Goal: Information Seeking & Learning: Learn about a topic

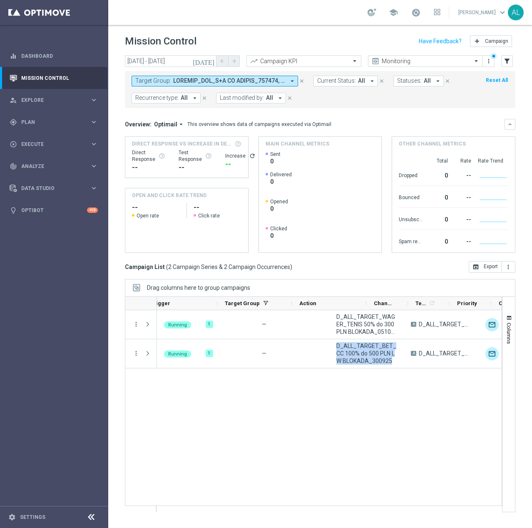
scroll to position [0, 112]
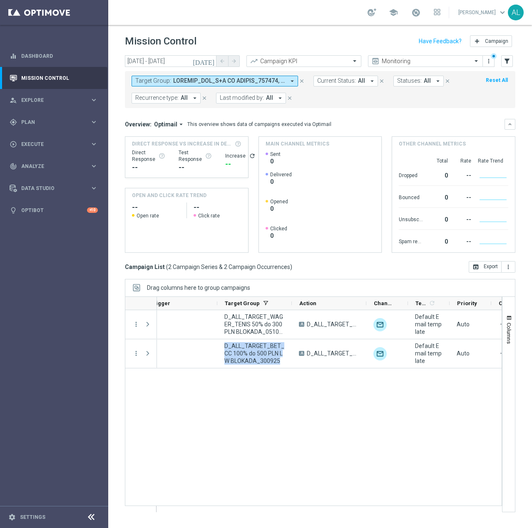
click at [194, 81] on span at bounding box center [229, 80] width 112 height 7
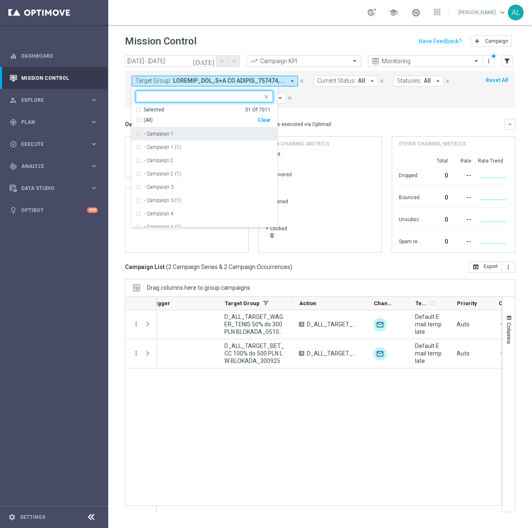
click at [0, 0] on div "Clear" at bounding box center [0, 0] width 0 height 0
click at [233, 99] on input "text" at bounding box center [201, 96] width 122 height 7
paste input "D_ALL_TARGET_CASHBACK_WTA PEKIN 50% do 300 PLN_230925"
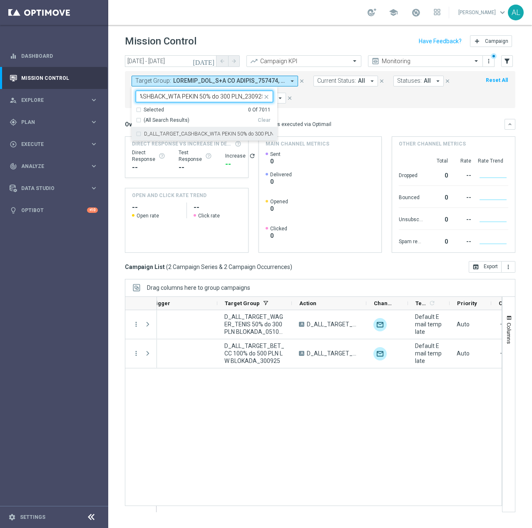
click at [215, 134] on label "D_ALL_TARGET_CASHBACK_WTA PEKIN 50% do 300 PLN_230925" at bounding box center [208, 133] width 129 height 5
type input "D_ALL_TARGET_CASHBACK_WTA PEKIN 50% do 300 PLN_230925"
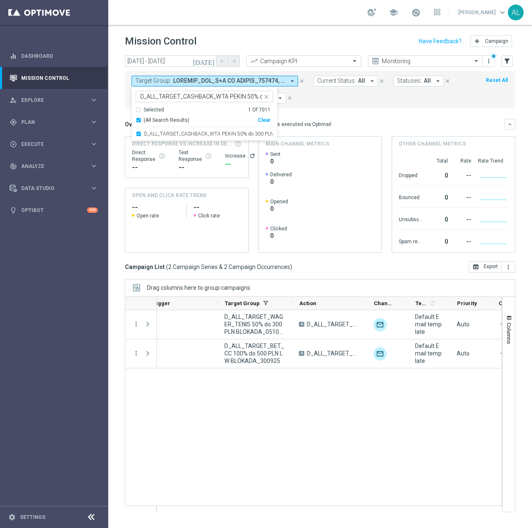
click at [342, 109] on mini-dashboard "Overview: Optimail arrow_drop_down This overview shows data of campaigns execut…" at bounding box center [320, 184] width 390 height 153
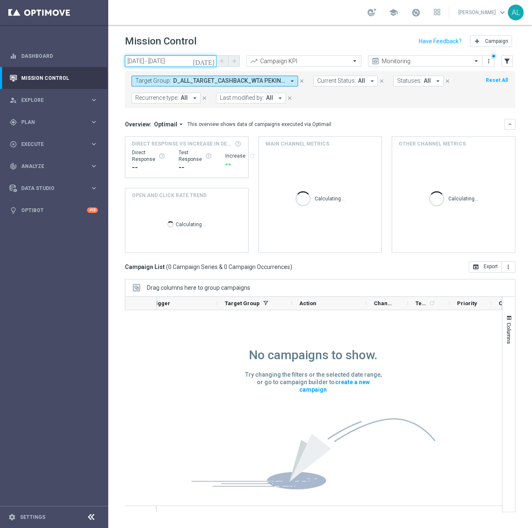
click at [147, 60] on input "30 Sep 2025 - 30 Sep 2025" at bounding box center [171, 61] width 92 height 12
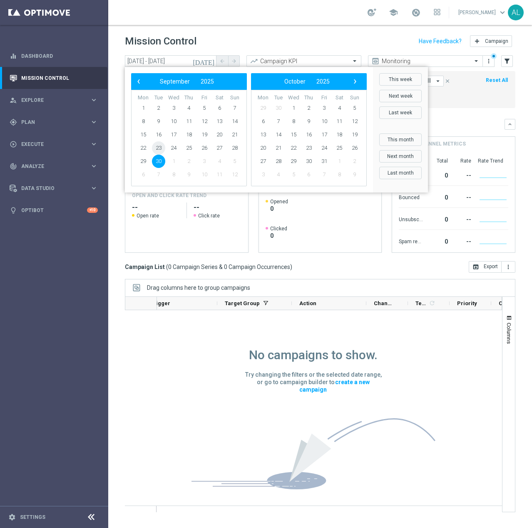
click at [155, 148] on span "23" at bounding box center [158, 147] width 13 height 13
type input "[DATE] - [DATE]"
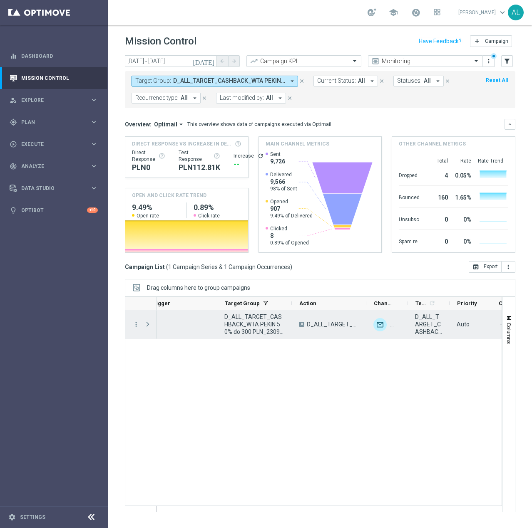
click at [130, 324] on div "more_vert" at bounding box center [132, 324] width 15 height 29
click at [139, 327] on icon "more_vert" at bounding box center [135, 324] width 7 height 7
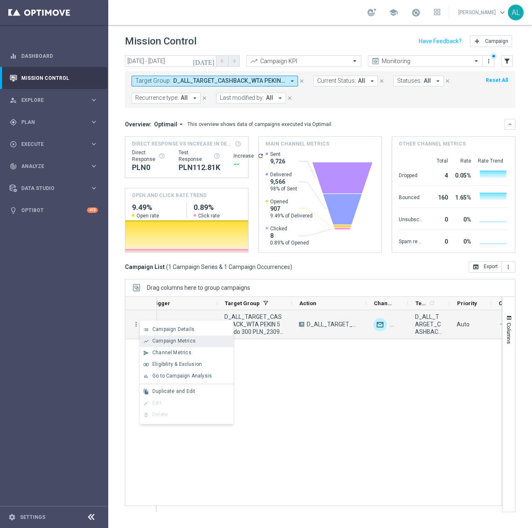
click at [155, 338] on div "show_chart Campaign Metrics" at bounding box center [187, 342] width 94 height 12
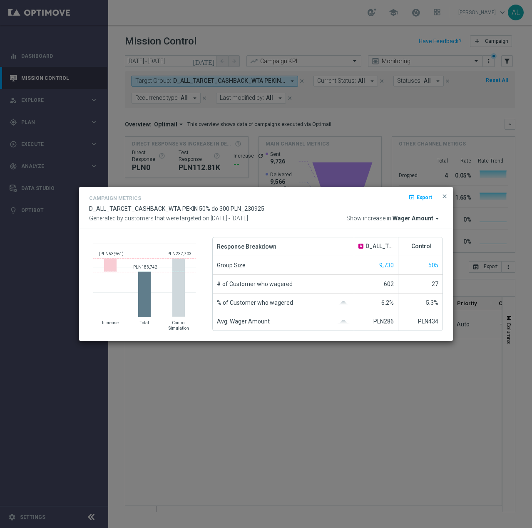
click at [419, 220] on span "Wager Amount" at bounding box center [412, 218] width 41 height 7
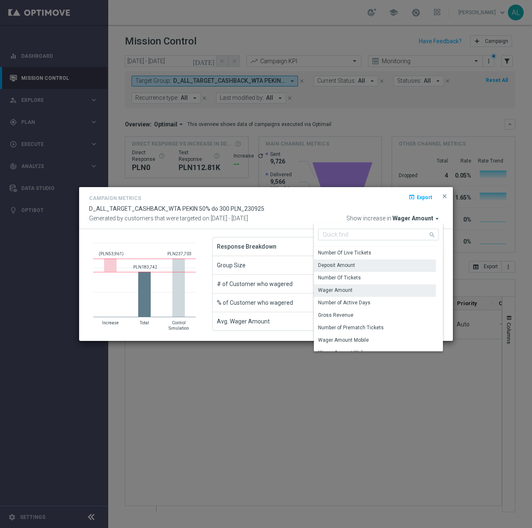
click at [364, 267] on div "Deposit Amount" at bounding box center [375, 266] width 122 height 12
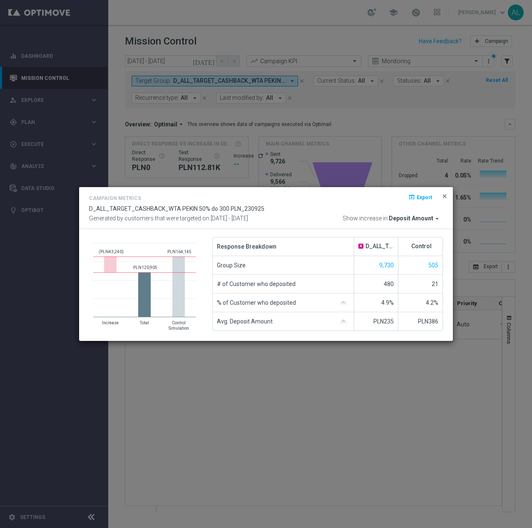
click at [443, 198] on span "close" at bounding box center [444, 196] width 7 height 7
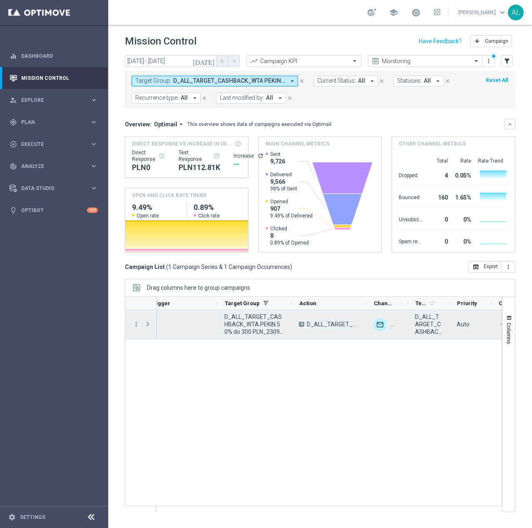
click at [136, 329] on menu-column "more_vert" at bounding box center [135, 325] width 7 height 8
click at [132, 325] on icon "more_vert" at bounding box center [135, 324] width 7 height 7
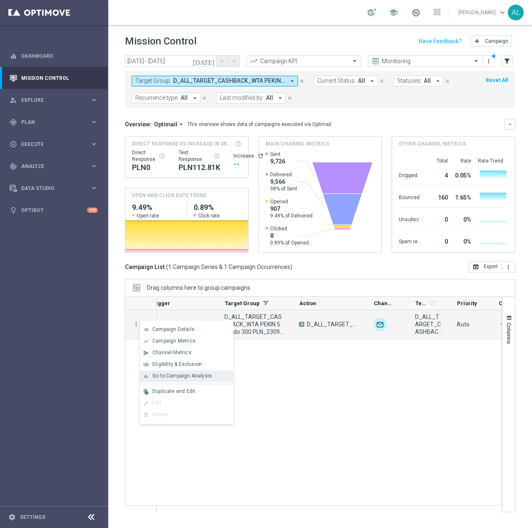
click at [181, 375] on span "Go to Campaign Analysis" at bounding box center [181, 376] width 59 height 6
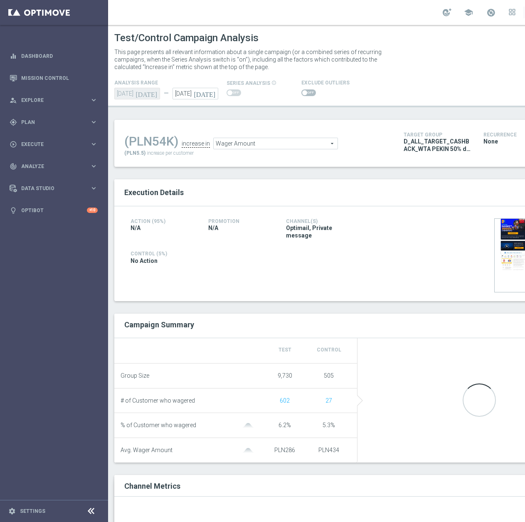
click at [303, 94] on span at bounding box center [304, 92] width 5 height 5
click at [303, 94] on input "checkbox" at bounding box center [309, 92] width 15 height 7
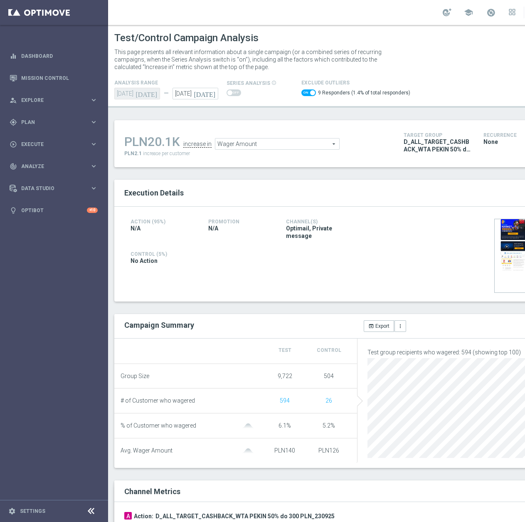
click at [305, 139] on span "Wager Amount" at bounding box center [277, 144] width 124 height 11
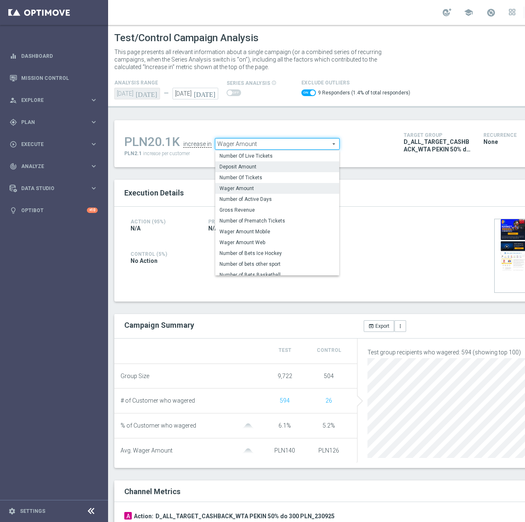
click at [265, 169] on span "Deposit Amount" at bounding box center [278, 166] width 116 height 7
checkbox input "false"
type input "Deposit Amount"
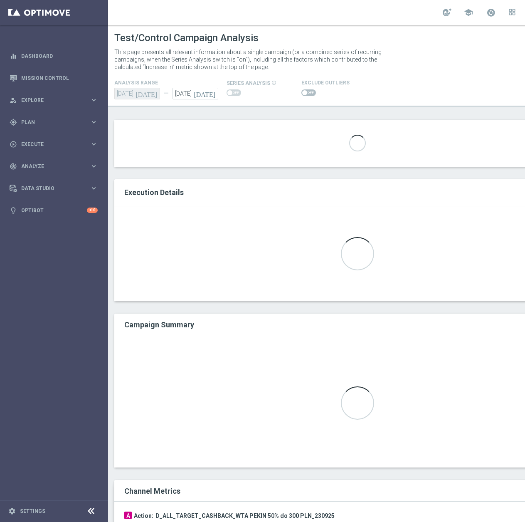
click at [305, 94] on span at bounding box center [309, 92] width 15 height 7
click at [305, 94] on input "checkbox" at bounding box center [309, 92] width 15 height 7
checkbox input "true"
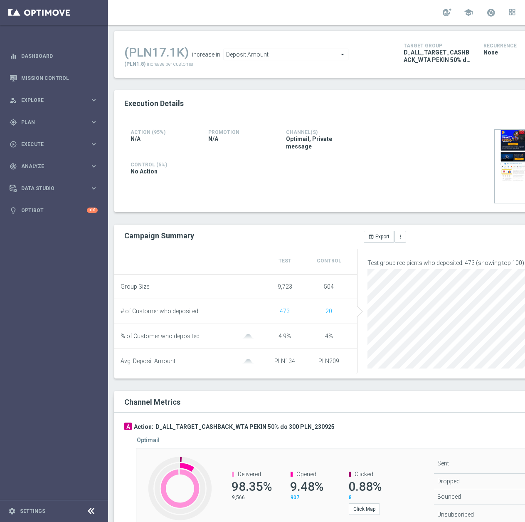
scroll to position [90, 0]
drag, startPoint x: 329, startPoint y: 430, endPoint x: 163, endPoint y: 429, distance: 166.0
click at [154, 431] on div "A Action: D_ALL_TARGET_CASHBACK_WTA PEKIN 50% do 300 PLN_230925" at bounding box center [357, 426] width 467 height 8
copy h3 "D_ALL_TARGET_CASHBACK_WTA PEKIN 50% do 300 PLN_230925"
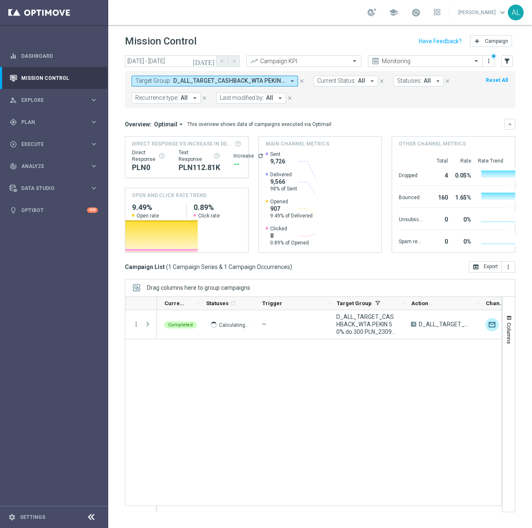
click at [209, 81] on span "D_ALL_TARGET_CASHBACK_WTA PEKIN 50% do 300 PLN_230925" at bounding box center [229, 80] width 112 height 7
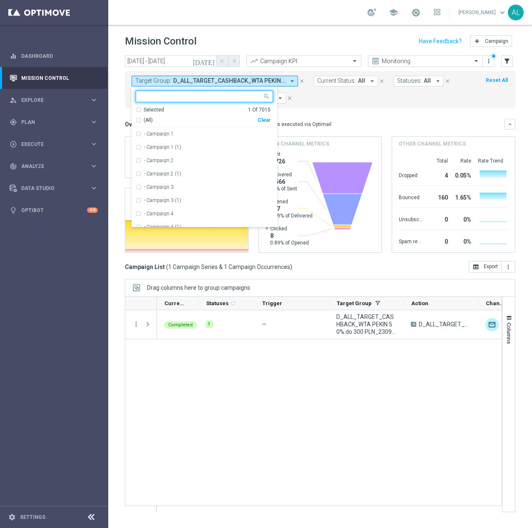
click at [0, 0] on div "Clear" at bounding box center [0, 0] width 0 height 0
click at [225, 93] on input "text" at bounding box center [201, 96] width 122 height 7
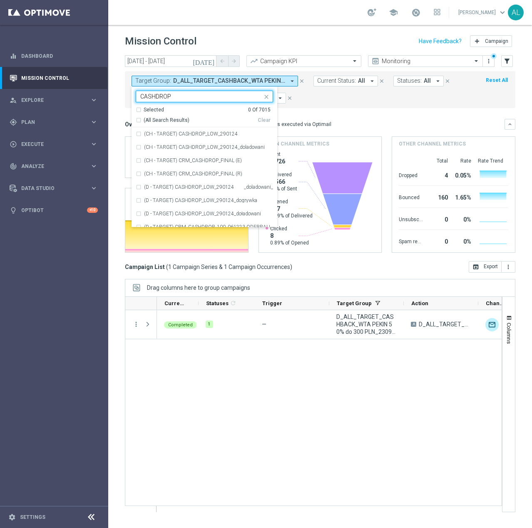
click at [164, 120] on span "(All Search Results)" at bounding box center [167, 120] width 46 height 7
type input "CASHDROP"
click at [325, 109] on mini-dashboard "Overview: Optimail arrow_drop_down This overview shows data of campaigns execut…" at bounding box center [320, 184] width 390 height 153
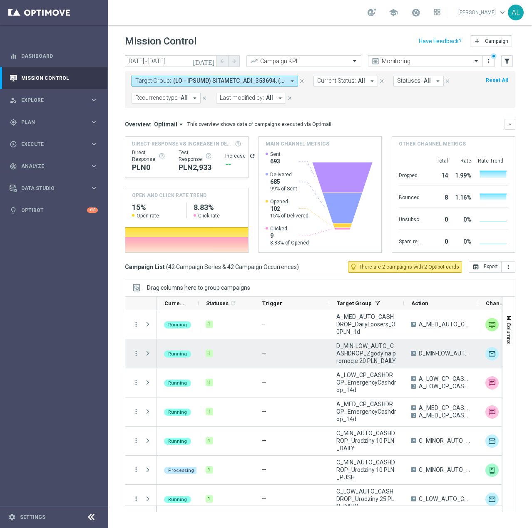
click at [361, 354] on span "D_MIN-LOW_AUTO_CASHDROP_Zgody na promocje 20 PLN_DAILY" at bounding box center [366, 353] width 60 height 22
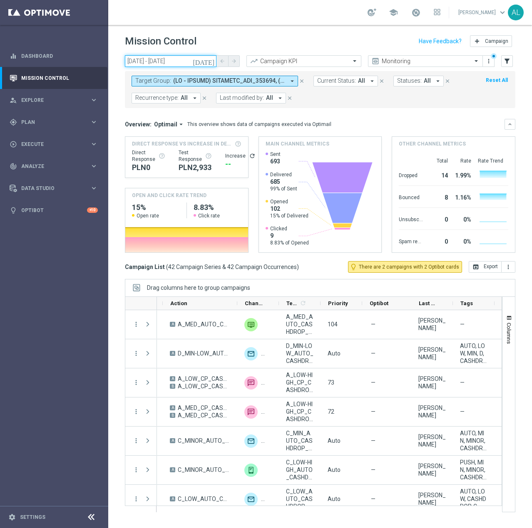
click at [166, 60] on input "[DATE] - [DATE]" at bounding box center [171, 61] width 92 height 12
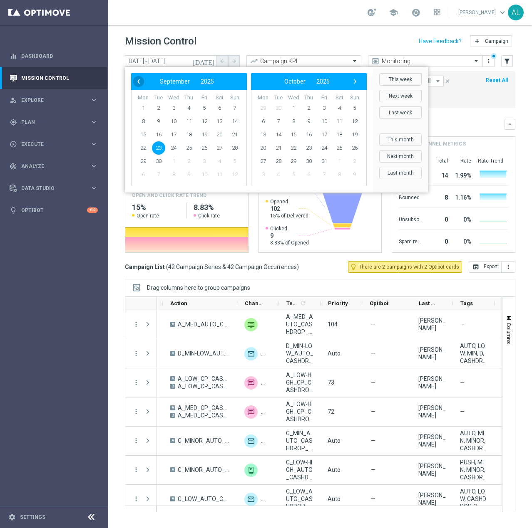
click at [137, 81] on span "‹" at bounding box center [138, 81] width 11 height 11
click at [204, 107] on span "1" at bounding box center [204, 107] width 13 height 13
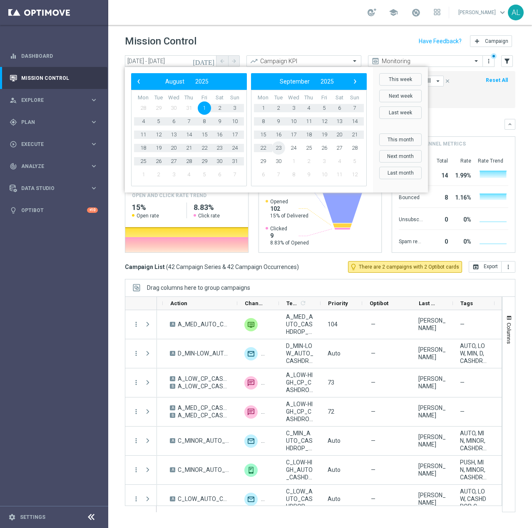
click at [277, 149] on span "23" at bounding box center [278, 147] width 13 height 13
type input "[DATE] - [DATE]"
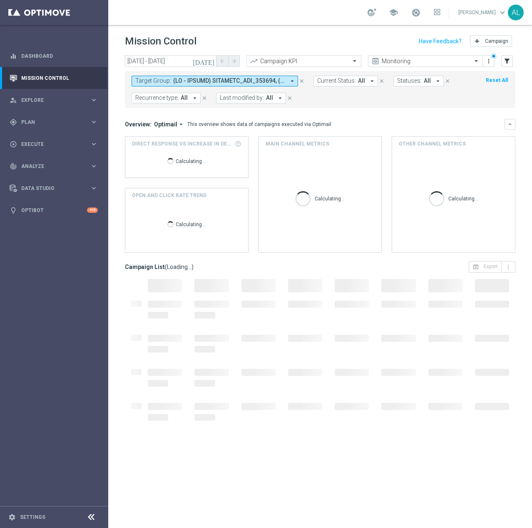
click at [243, 79] on span at bounding box center [229, 80] width 112 height 7
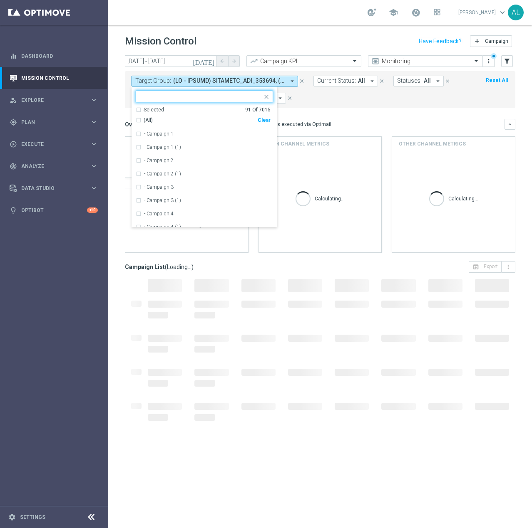
click at [0, 0] on div "Clear" at bounding box center [0, 0] width 0 height 0
click at [225, 100] on input "text" at bounding box center [201, 96] width 122 height 7
paste input "REA_MIN-LOW_AUTO_CASHDROP_Lojalka 10 PLN_DAILY"
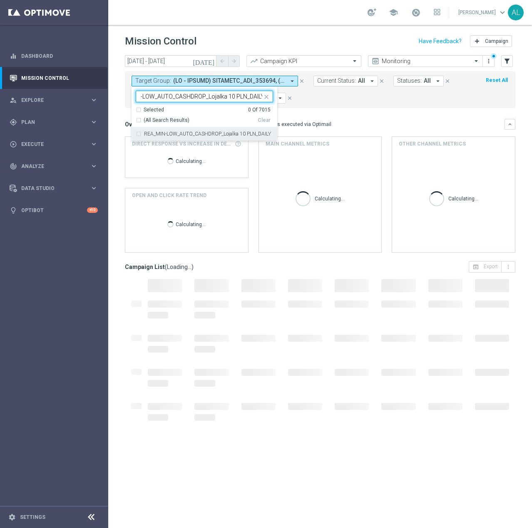
click at [256, 136] on label "REA_MIN-LOW_AUTO_CASHDROP_Lojalka 10 PLN_DAILY" at bounding box center [207, 133] width 127 height 5
type input "REA_MIN-LOW_AUTO_CASHDROP_Lojalka 10 PLN_DAILY"
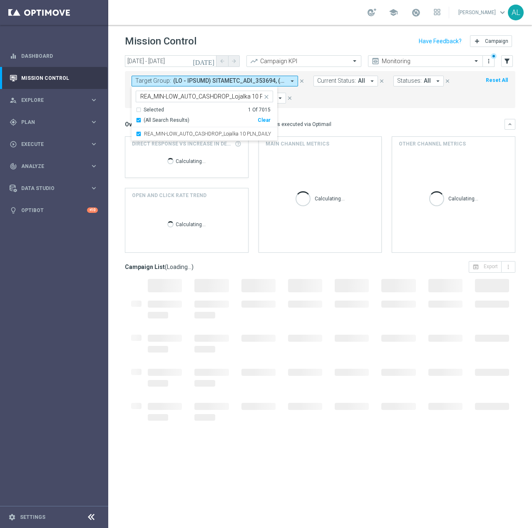
click at [318, 109] on mini-dashboard "Overview: Optimail arrow_drop_down This overview shows data of campaigns execut…" at bounding box center [320, 184] width 390 height 153
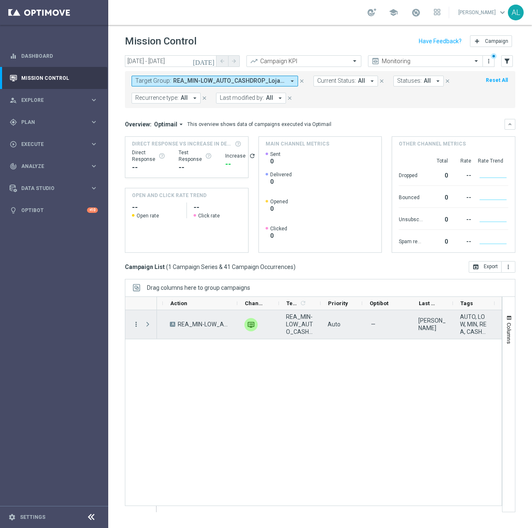
click at [132, 324] on div "more_vert" at bounding box center [132, 324] width 15 height 29
click at [134, 326] on icon "more_vert" at bounding box center [135, 324] width 7 height 7
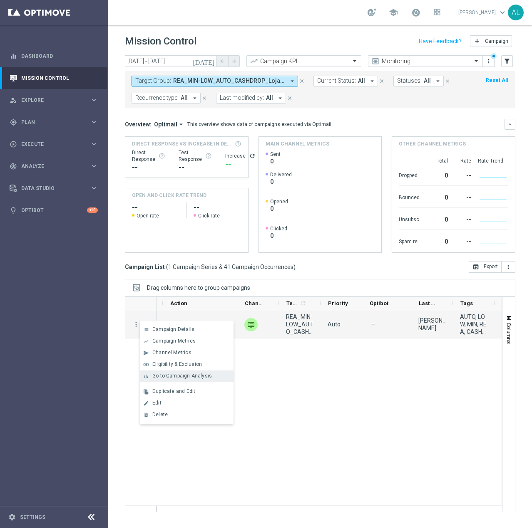
click at [163, 375] on span "Go to Campaign Analysis" at bounding box center [181, 376] width 59 height 6
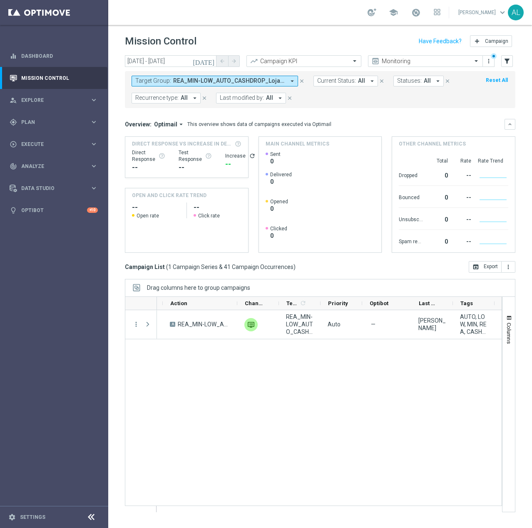
click at [223, 76] on button "Target Group: REA_MIN-LOW_AUTO_CASHDROP_Lojalka 10 PLN_DAILY arrow_drop_down" at bounding box center [214, 81] width 166 height 11
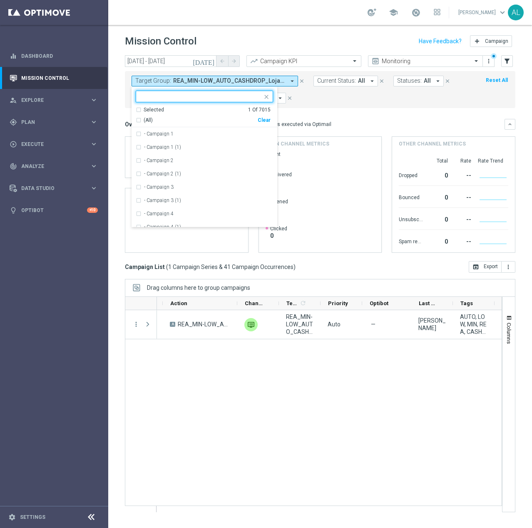
click at [0, 0] on div "Clear" at bounding box center [0, 0] width 0 height 0
click at [177, 96] on input "text" at bounding box center [201, 96] width 122 height 7
paste input "REA_MIN_AUTO_CASHDROP_Urodziny 10 PLN PW_DAILY"
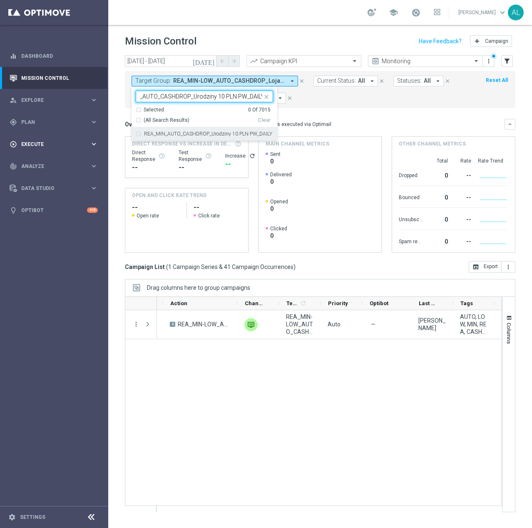
type input "REA_MIN_AUTO_CASHDROP_Urodziny 10 PLN PW_DAILY"
click at [240, 94] on input "REA_MIN_AUTO_CASHDROP_Urodziny 10 PLN PW_DAILY" at bounding box center [201, 96] width 122 height 7
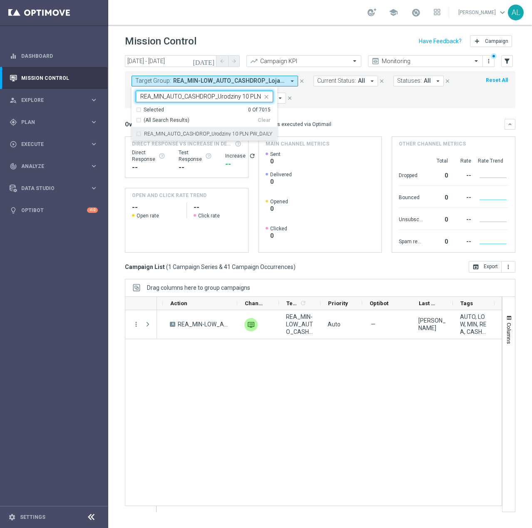
scroll to position [0, 24]
click at [169, 139] on div "REA_MIN_AUTO_CASHDROP_Urodziny 10 PLN PW_DAILY" at bounding box center [204, 133] width 137 height 13
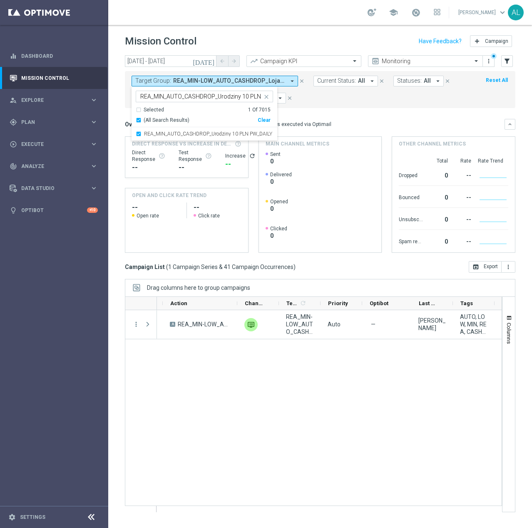
click at [384, 116] on mini-dashboard "Overview: Optimail arrow_drop_down This overview shows data of campaigns execut…" at bounding box center [320, 184] width 390 height 153
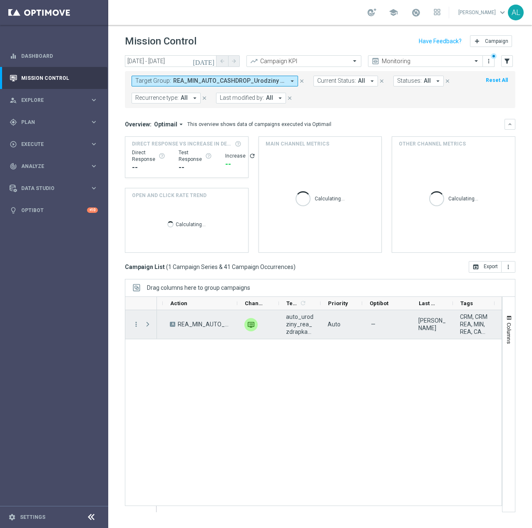
click at [309, 319] on span "auto_urodziny_rea_zdrapka_test_A" at bounding box center [299, 324] width 27 height 22
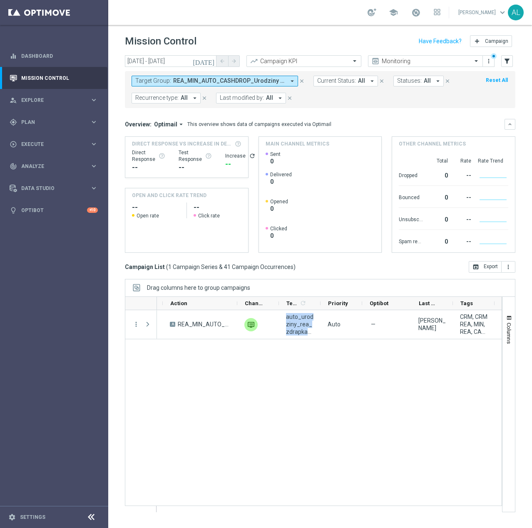
click at [252, 83] on span "REA_MIN_AUTO_CASHDROP_Urodziny 10 PLN PW_DAILY" at bounding box center [229, 80] width 112 height 7
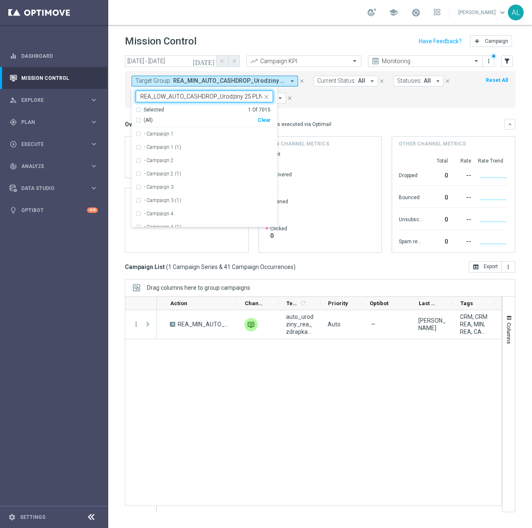
scroll to position [0, 25]
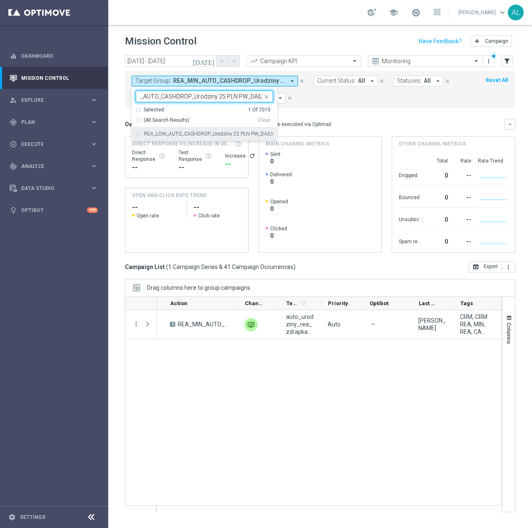
click at [165, 134] on label "REA_LOW_AUTO_CASHDROP_Urodziny 25 PLN PW_DAILY" at bounding box center [208, 133] width 129 height 5
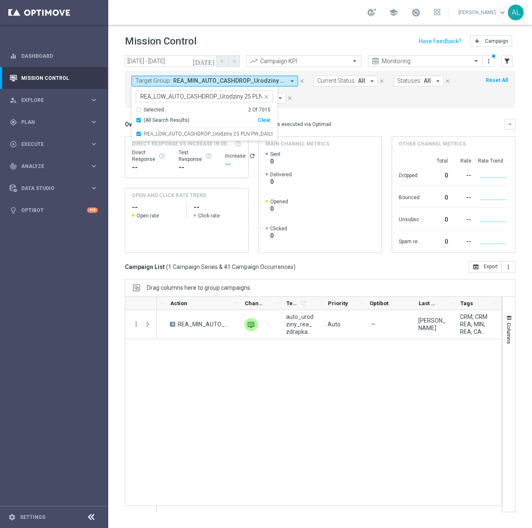
scroll to position [0, 26]
click at [210, 97] on input "REA_LOW_AUTO_CASHDROP_Urodziny 25 PLN PW_DAILY" at bounding box center [201, 96] width 122 height 7
paste input "MED_AUTO_CASHDROP_Urodziny 50"
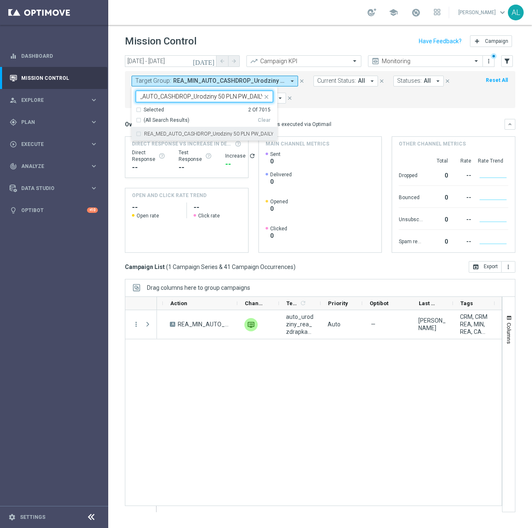
click at [209, 135] on label "REA_MED_AUTO_CASHDROP_Urodziny 50 PLN PW_DAILY" at bounding box center [208, 133] width 129 height 5
type input "REA_MED_AUTO_CASHDROP_Urodziny 50 PLN PW_DAILY"
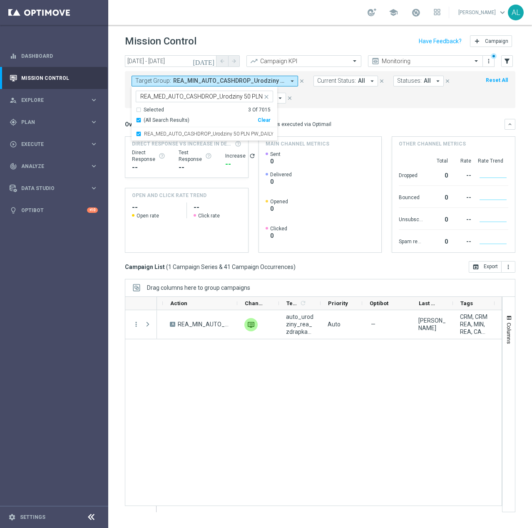
click at [335, 121] on div "Overview: Optimail arrow_drop_down This overview shows data of campaigns execut…" at bounding box center [314, 124] width 379 height 7
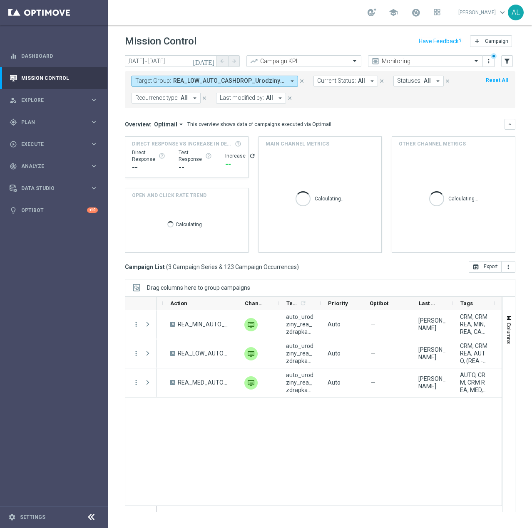
click at [184, 79] on span "REA_LOW_AUTO_CASHDROP_Urodziny 25 PLN PW_DAILY, REA_MED_AUTO_CASHDROP_Urodziny …" at bounding box center [229, 80] width 112 height 7
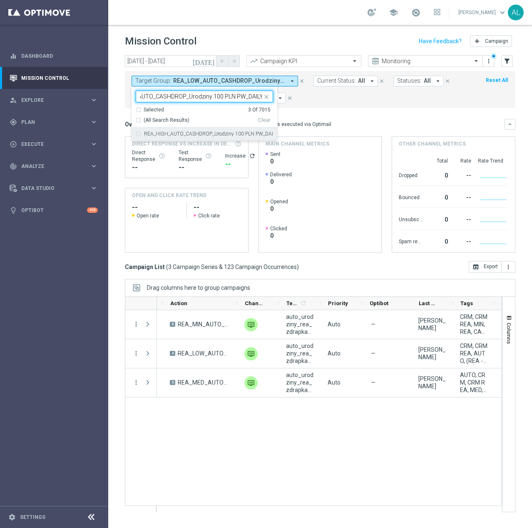
scroll to position [0, 31]
click at [225, 138] on div "REA_HIGH_AUTO_CASHDROP_Urodziny 100 PLN PW_DAILY" at bounding box center [204, 133] width 137 height 13
type input "REA_HIGH_AUTO_CASHDROP_Urodziny 100 PLN PW_DAILY"
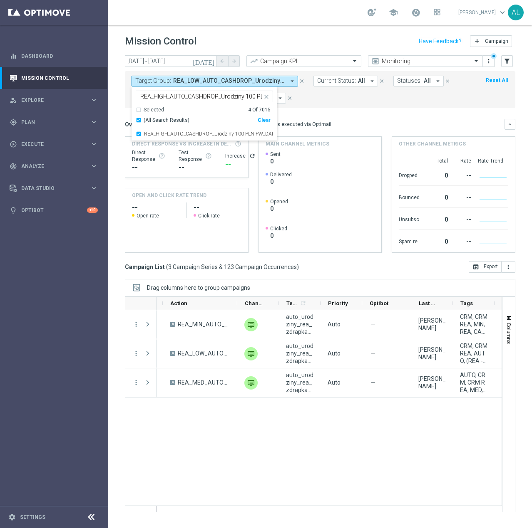
click at [326, 116] on mini-dashboard "Overview: Optimail arrow_drop_down This overview shows data of campaigns execut…" at bounding box center [320, 184] width 390 height 153
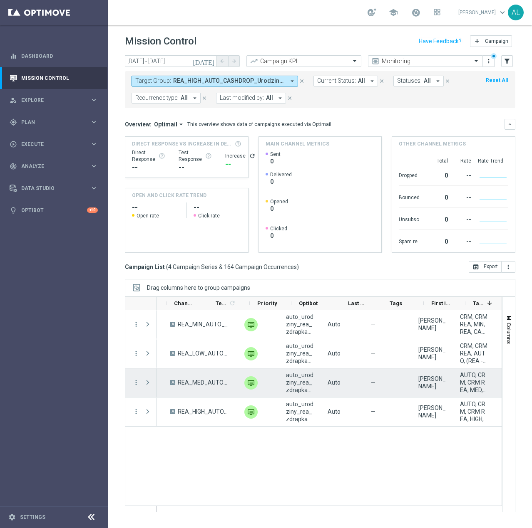
scroll to position [0, 358]
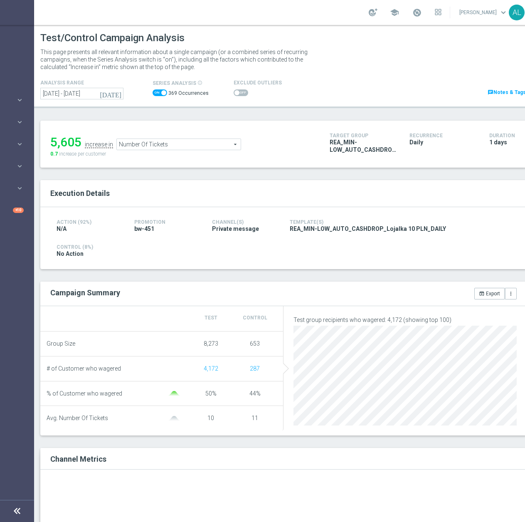
scroll to position [0, 88]
